Goal: Find specific page/section: Find specific page/section

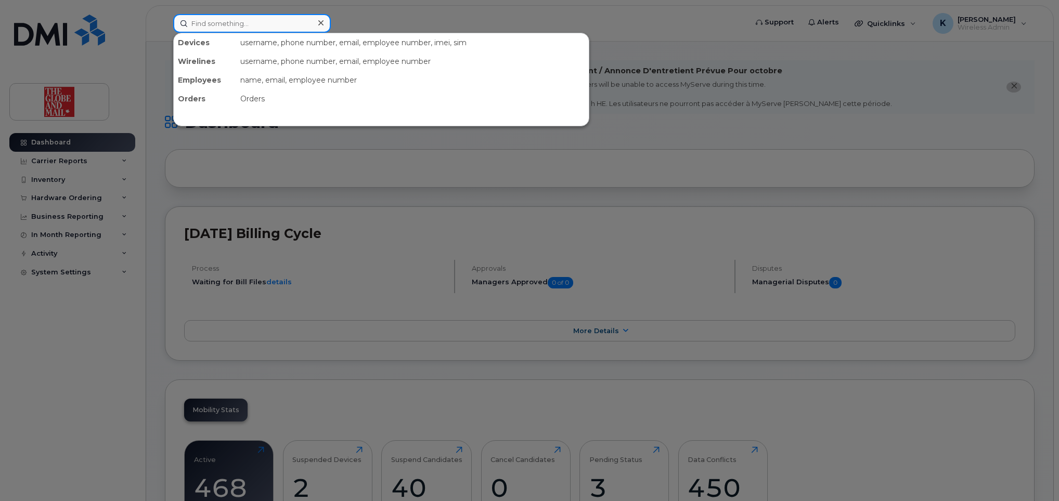
click at [256, 23] on input at bounding box center [252, 23] width 158 height 19
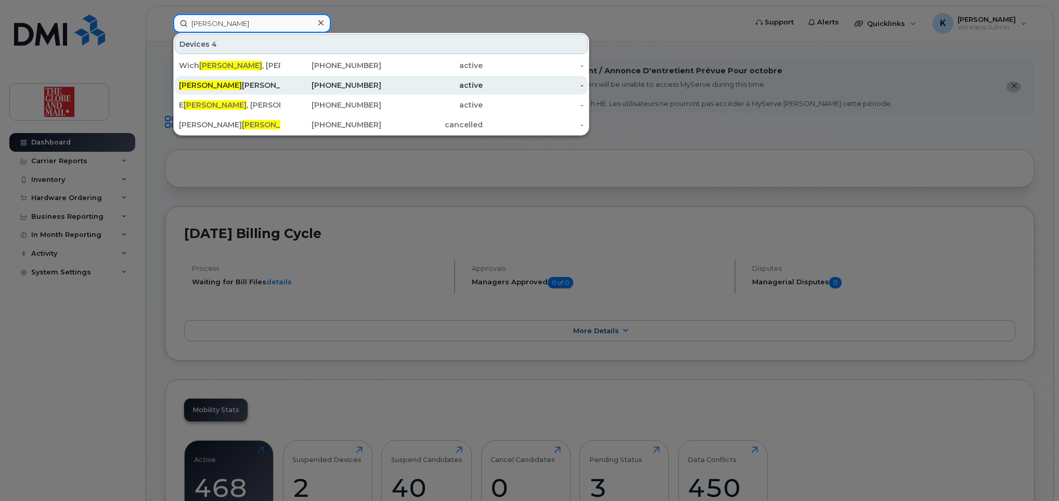
type input "mann"
click at [229, 82] on div "Mann ette, Janette" at bounding box center [229, 85] width 101 height 10
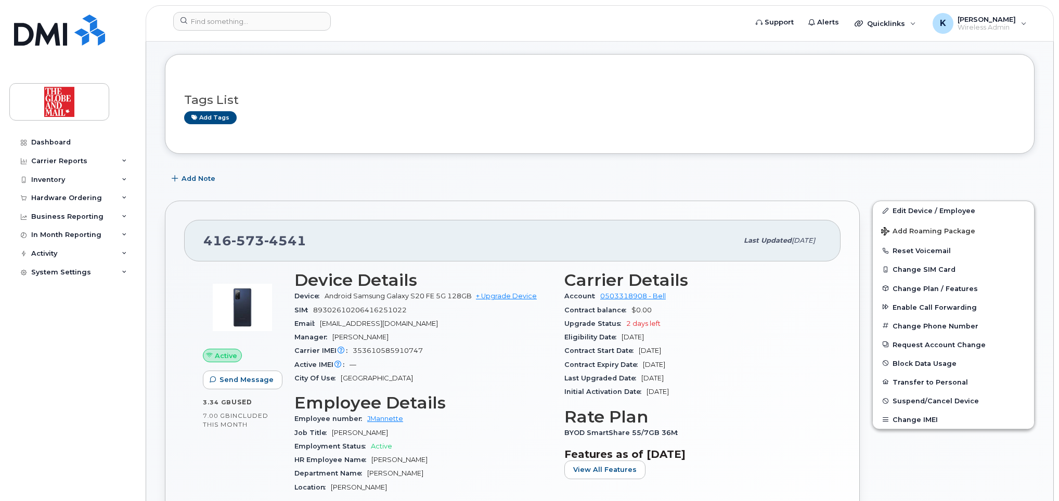
scroll to position [99, 0]
